Goal: Information Seeking & Learning: Learn about a topic

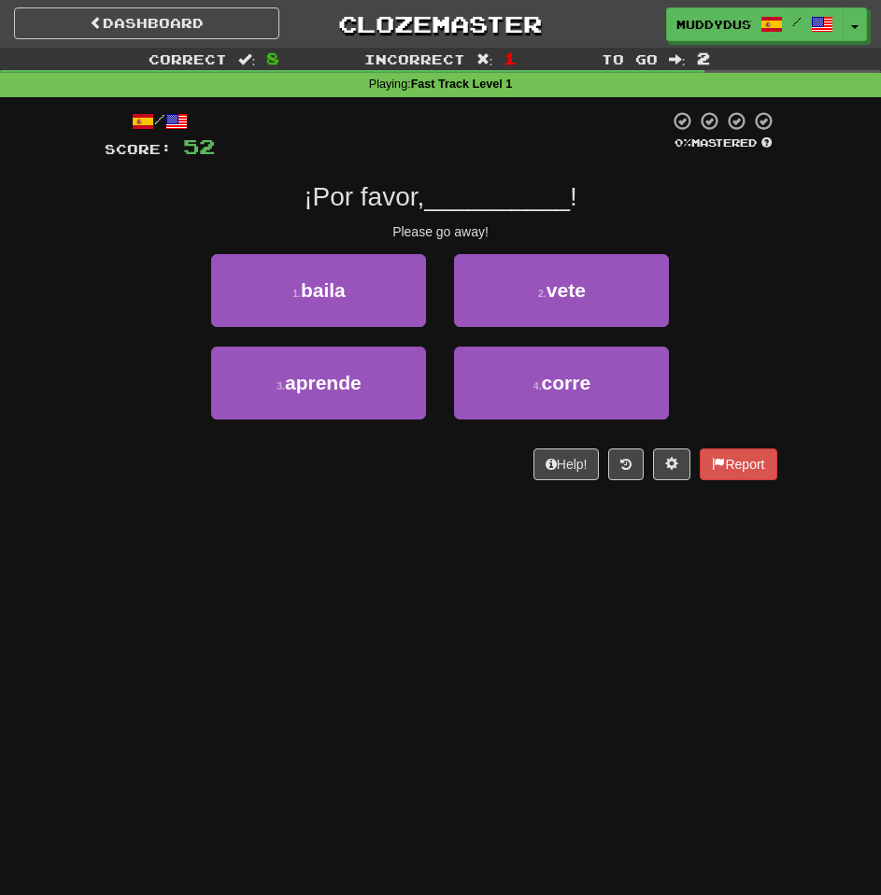
click at [434, 339] on div "1 . baila" at bounding box center [318, 300] width 243 height 93
drag, startPoint x: 434, startPoint y: 339, endPoint x: 112, endPoint y: 267, distance: 329.4
click at [112, 266] on div "1 . baila 2 . vete" at bounding box center [441, 300] width 729 height 93
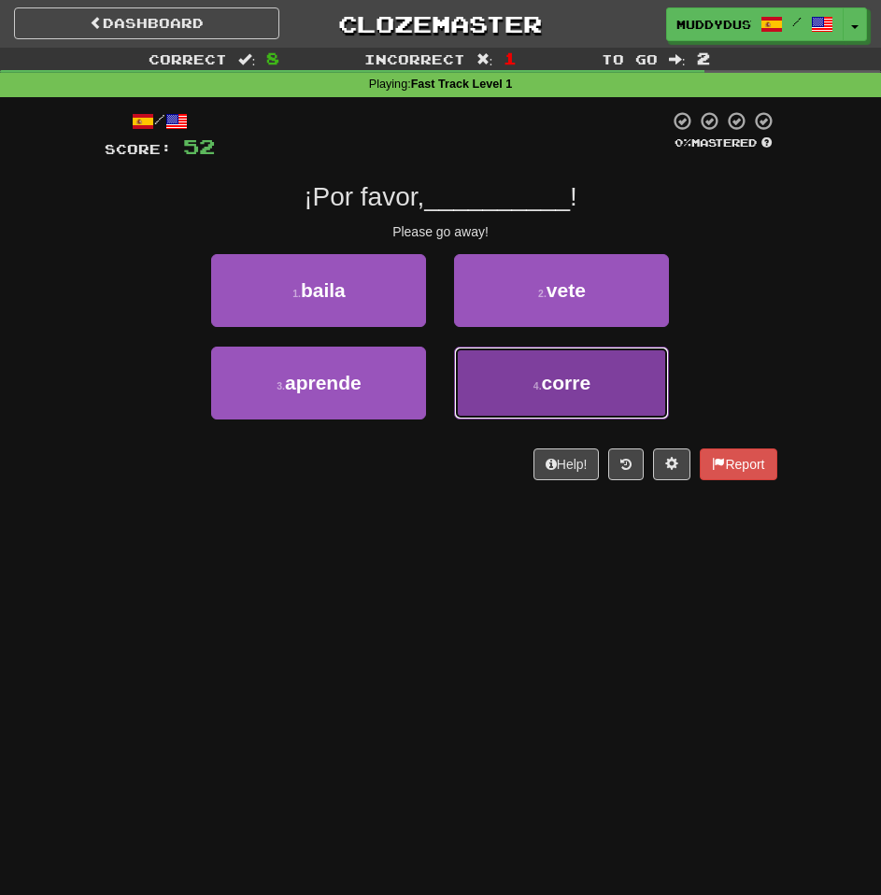
click at [548, 382] on span "corre" at bounding box center [567, 382] width 50 height 21
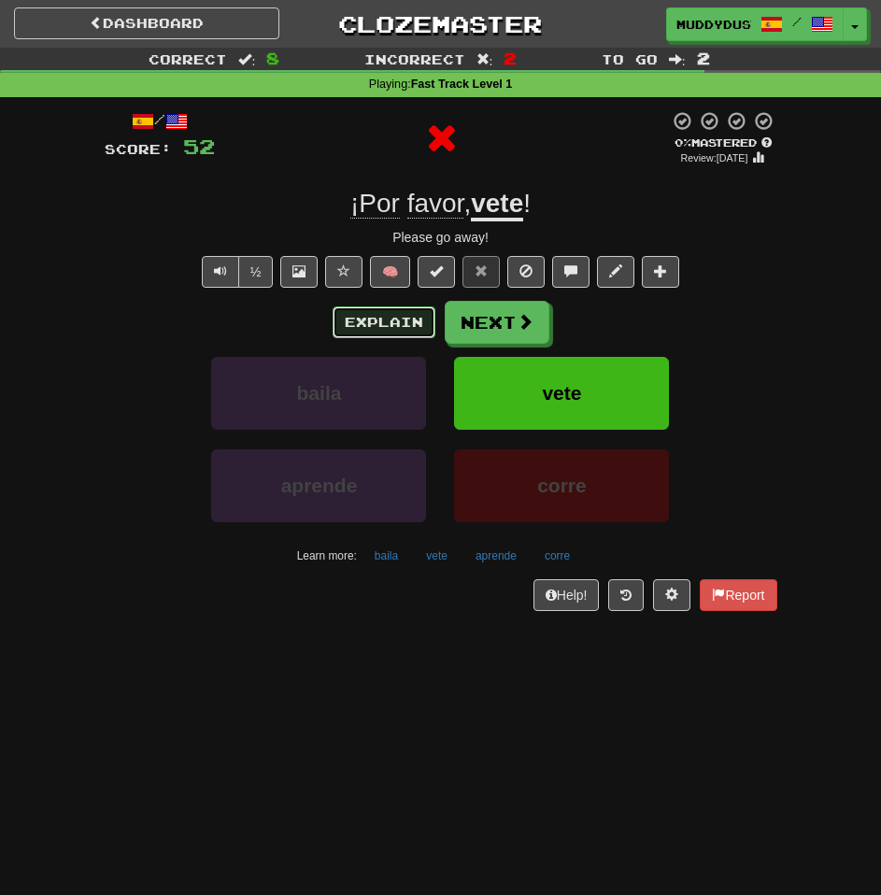
click at [396, 317] on button "Explain" at bounding box center [384, 322] width 103 height 32
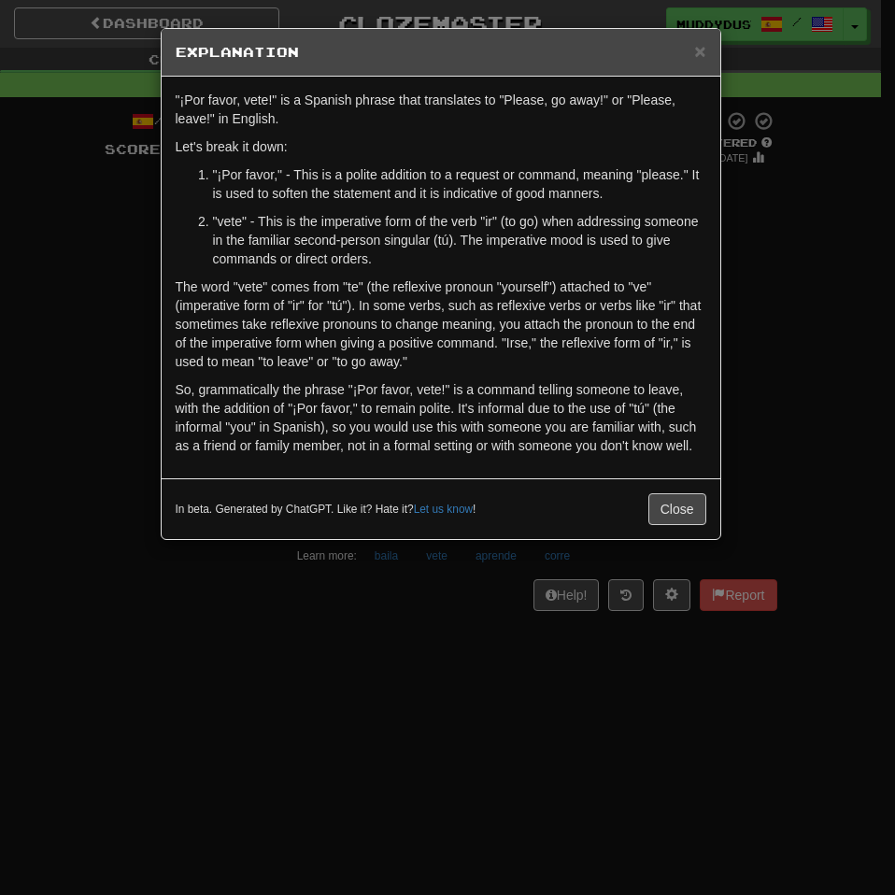
click at [680, 477] on div "× Explanation "¡Por favor, vete!" is a Spanish phrase that translates to "Pleas…" at bounding box center [441, 284] width 561 height 512
click at [652, 516] on button "Close" at bounding box center [677, 509] width 58 height 32
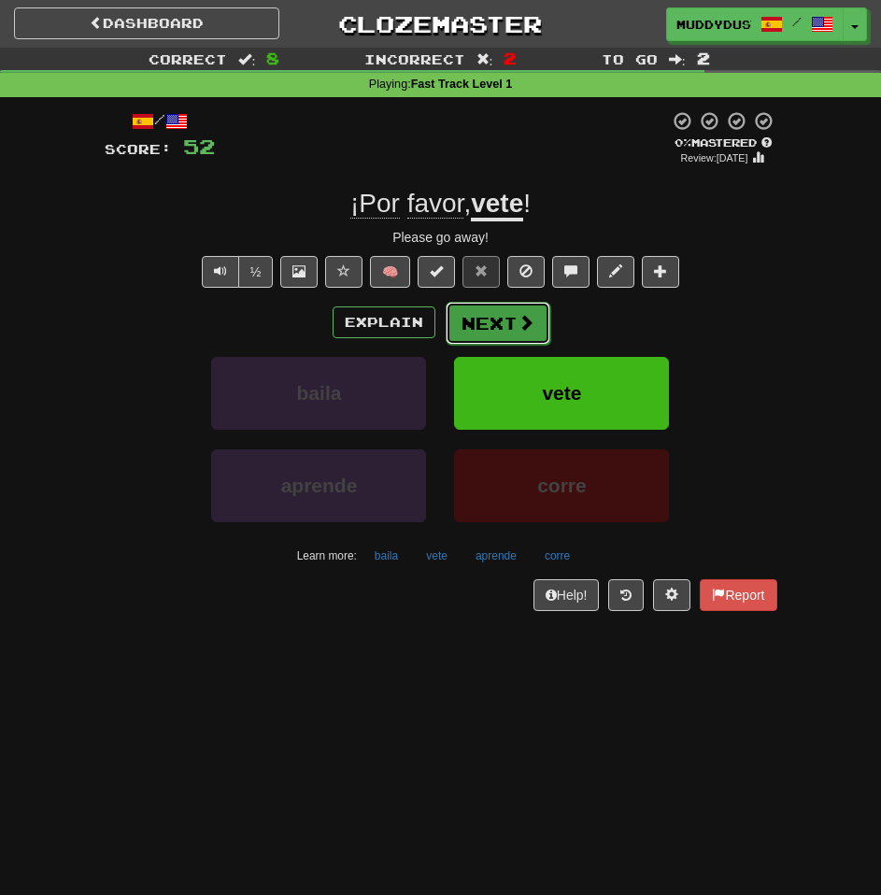
click at [509, 337] on button "Next" at bounding box center [498, 323] width 105 height 43
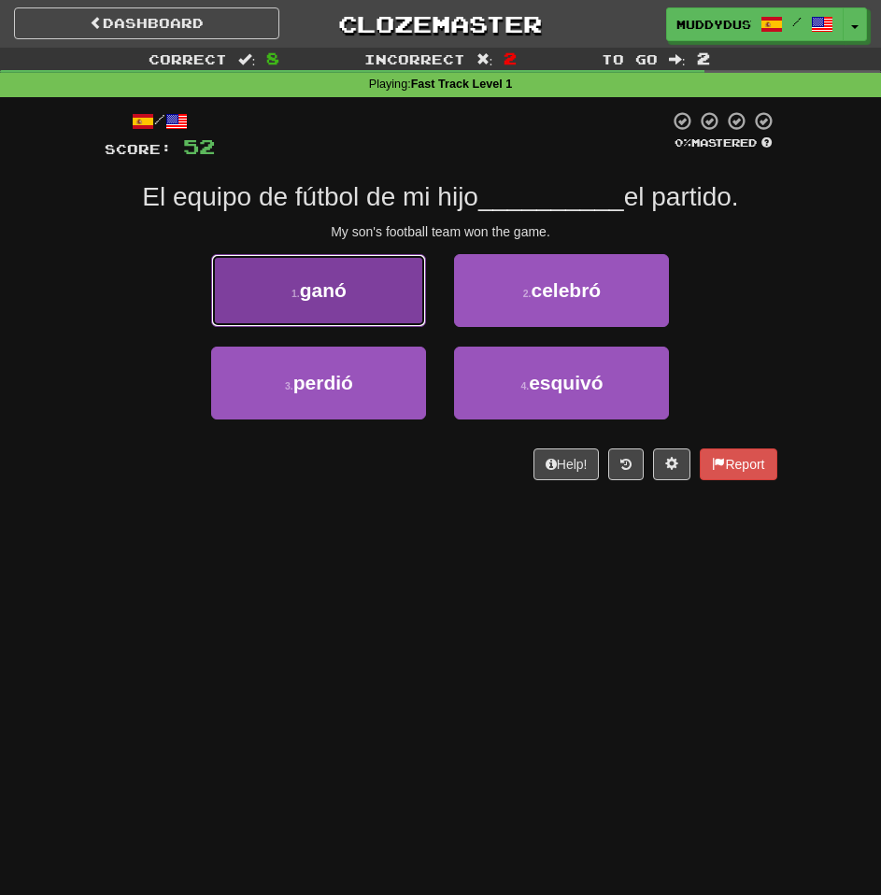
click at [308, 279] on span "ganó" at bounding box center [323, 289] width 47 height 21
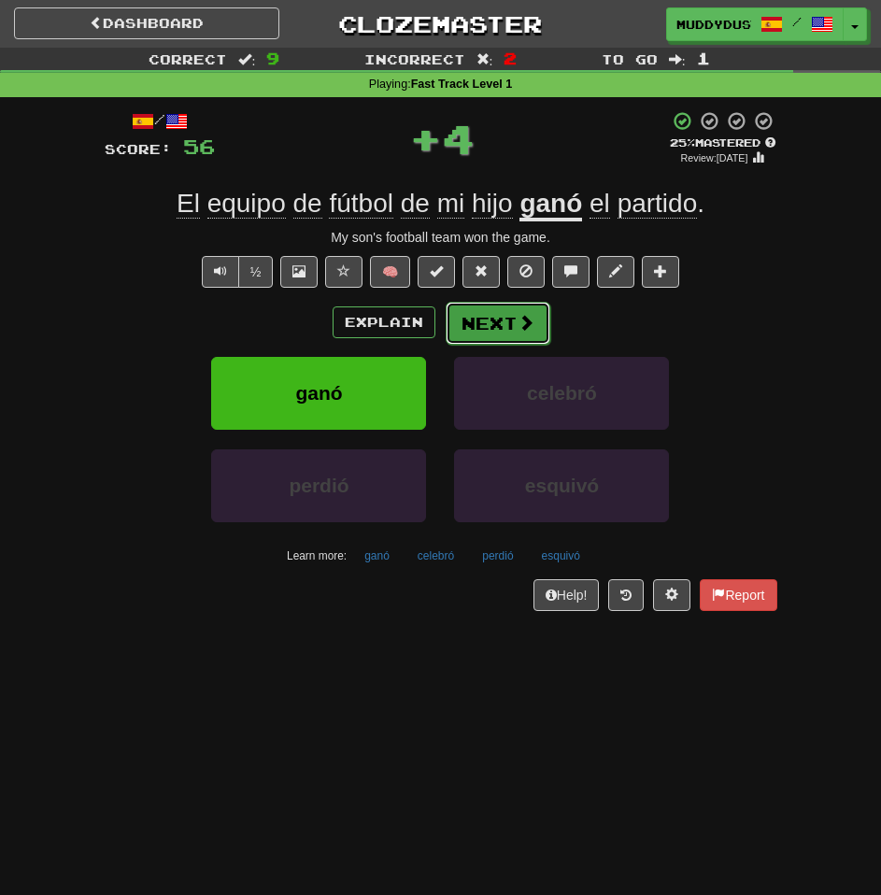
click at [539, 332] on button "Next" at bounding box center [498, 323] width 105 height 43
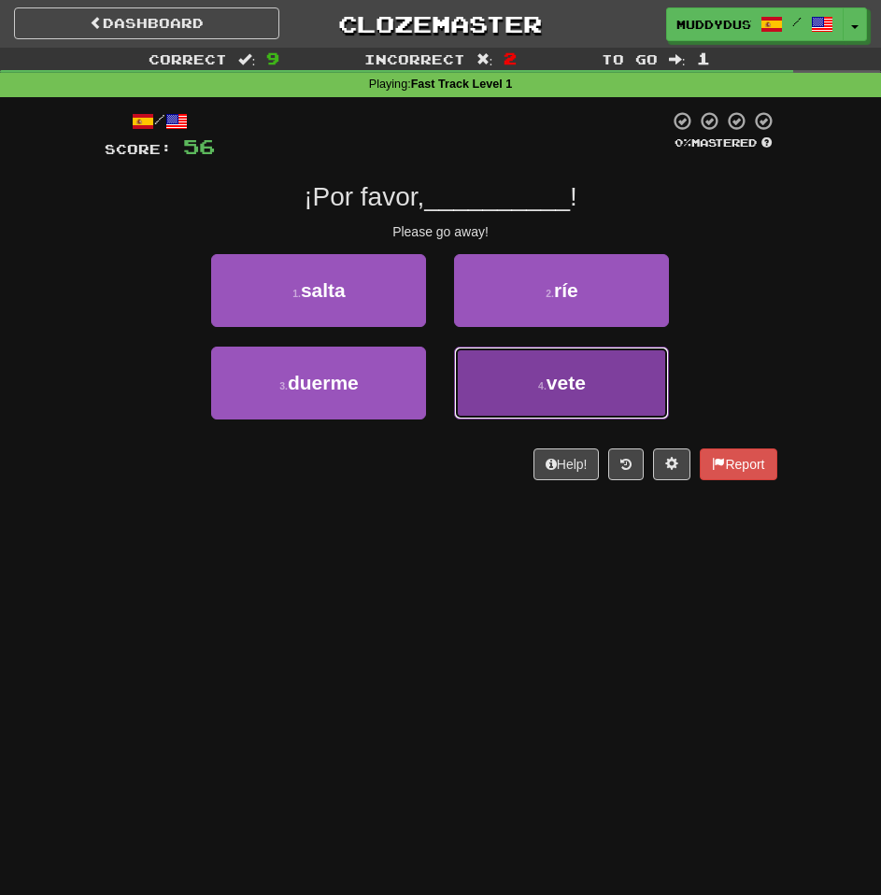
click at [506, 399] on button "4 . vete" at bounding box center [561, 383] width 215 height 73
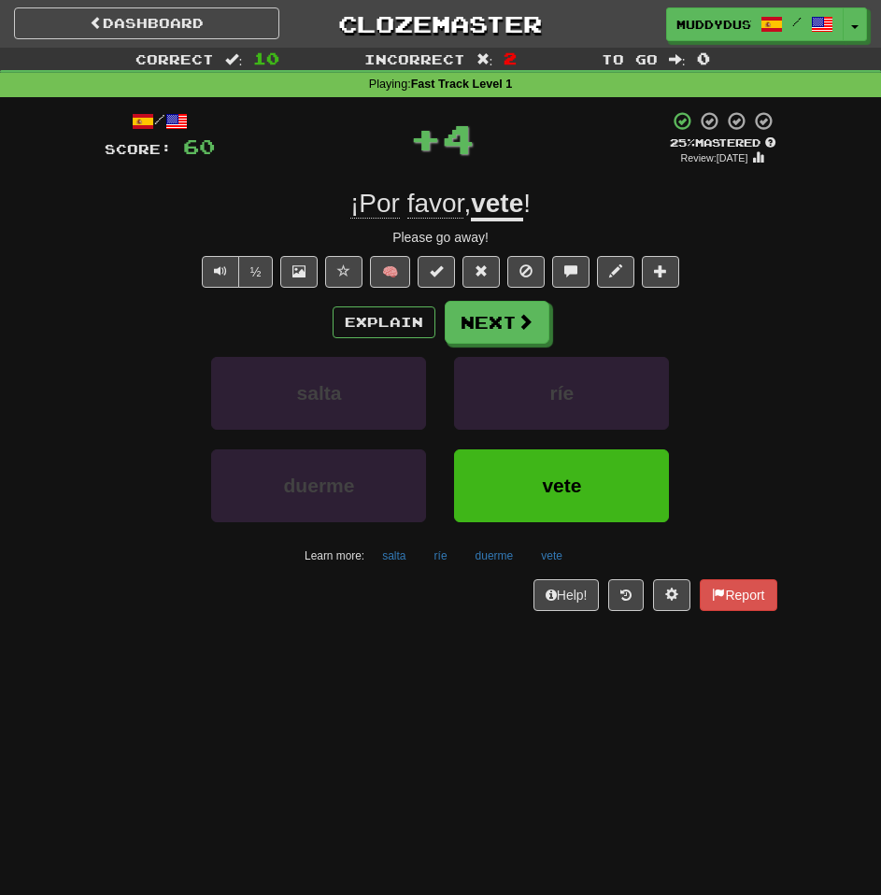
click at [497, 349] on div "Explain Next salta ríe duerme vete Learn more: salta ríe duerme vete" at bounding box center [441, 435] width 673 height 269
click at [496, 336] on button "Next" at bounding box center [498, 323] width 105 height 43
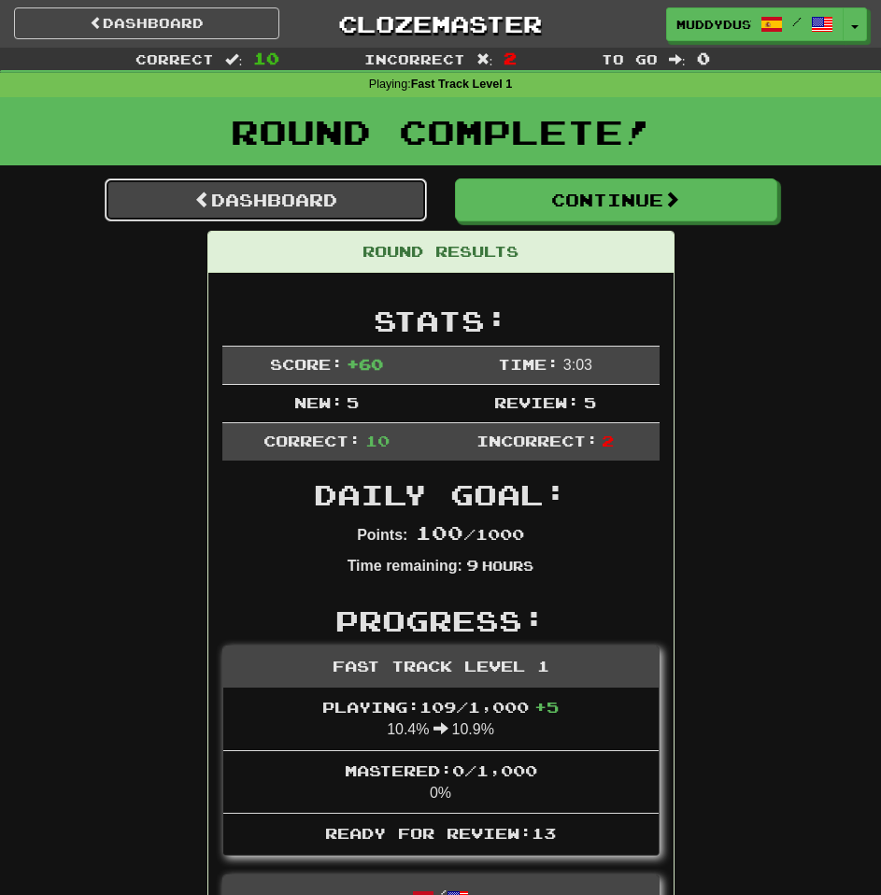
click at [417, 208] on link "Dashboard" at bounding box center [266, 199] width 322 height 43
